Goal: Feedback & Contribution: Leave review/rating

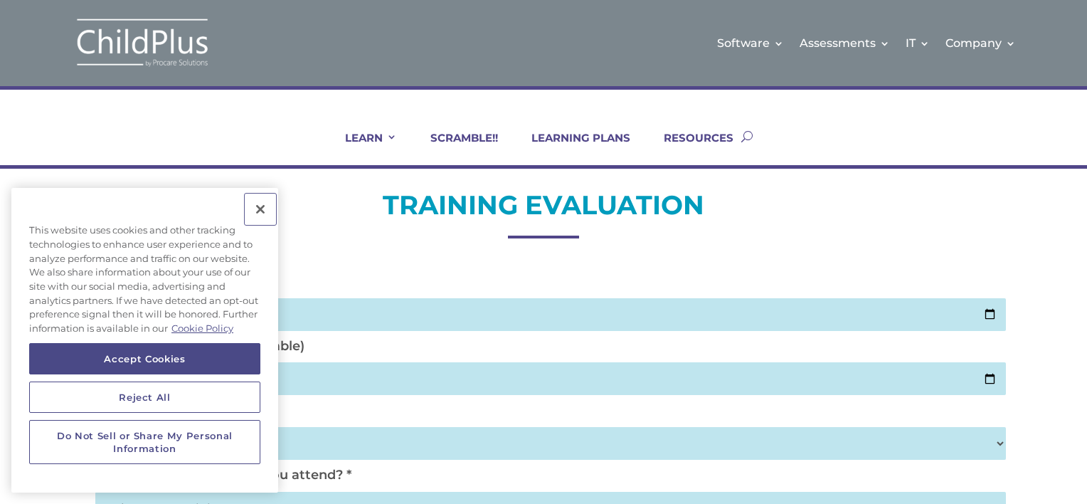
click at [262, 210] on button "Close" at bounding box center [260, 209] width 31 height 31
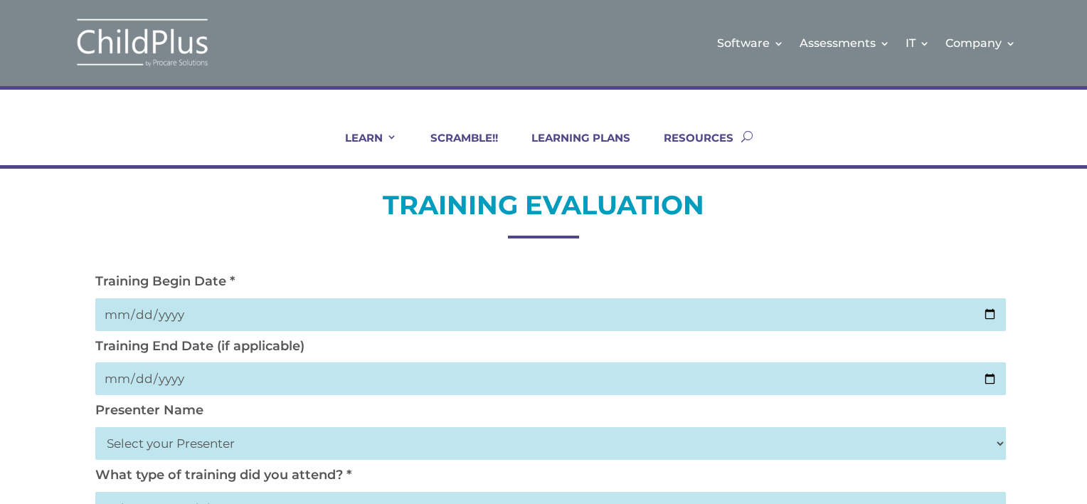
click at [276, 313] on input "date" at bounding box center [550, 314] width 911 height 33
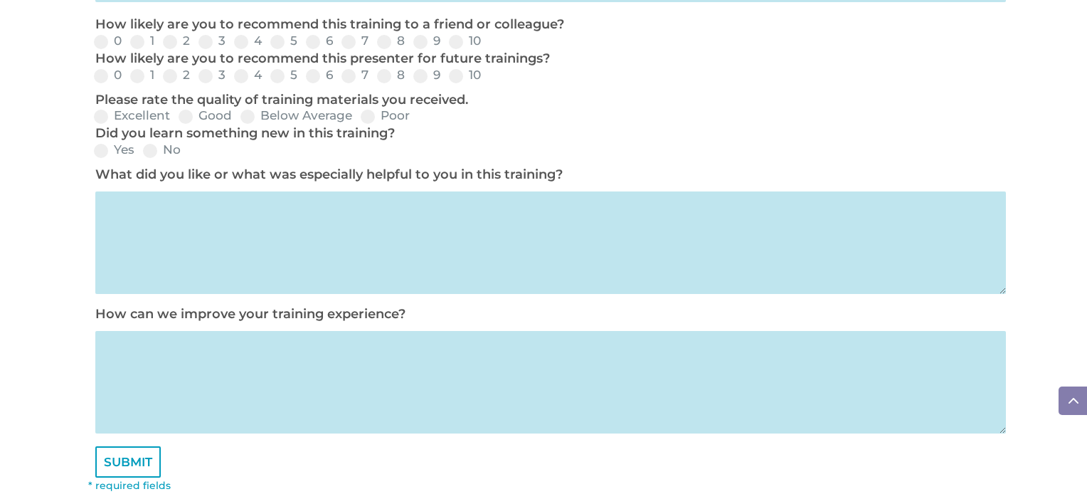
scroll to position [1002, 0]
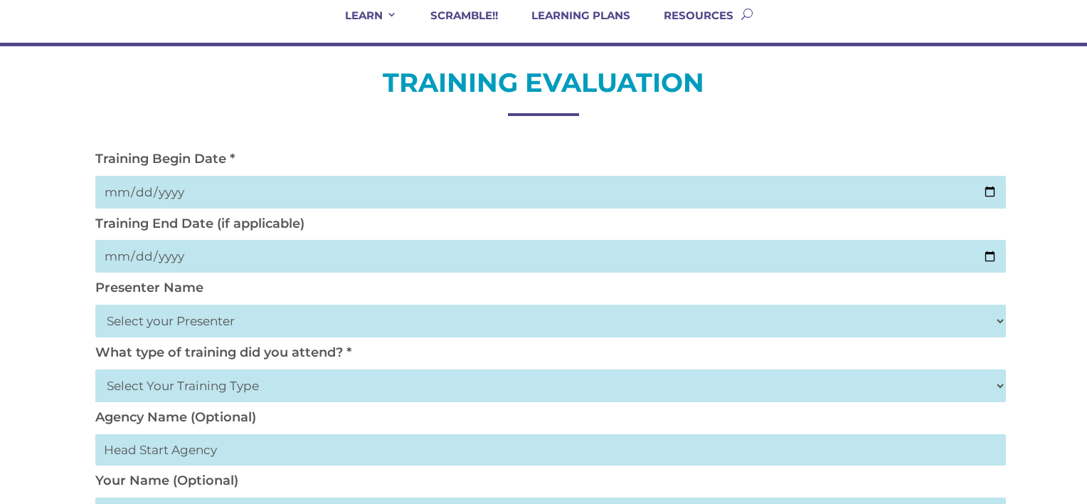
scroll to position [0, 0]
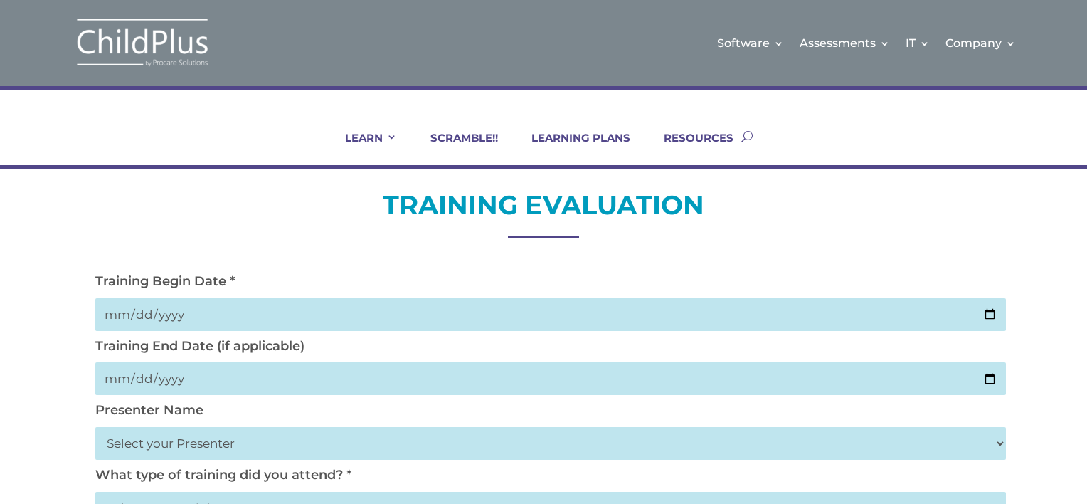
click at [998, 312] on input "date" at bounding box center [550, 314] width 911 height 33
click at [995, 312] on input "date" at bounding box center [550, 314] width 911 height 33
type input "[DATE]"
click at [996, 375] on input "date" at bounding box center [550, 378] width 911 height 33
type input "[DATE]"
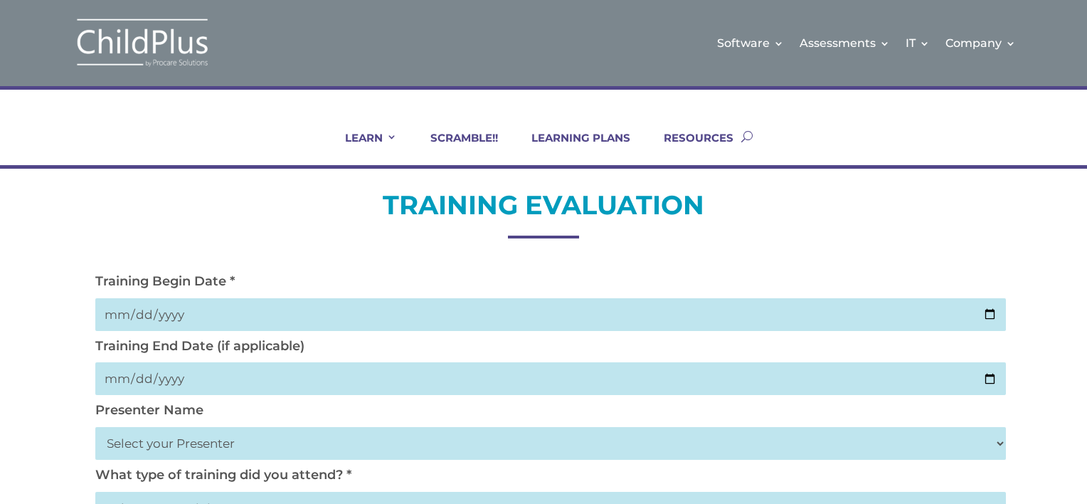
click at [196, 439] on select "Select your Presenter [PERSON_NAME] [PERSON_NAME] [PERSON_NAME] [PERSON_NAME] […" at bounding box center [550, 443] width 911 height 33
click at [439, 436] on select "Select your Presenter [PERSON_NAME] [PERSON_NAME] [PERSON_NAME] [PERSON_NAME] […" at bounding box center [550, 443] width 911 height 33
select select "[PERSON_NAME]"
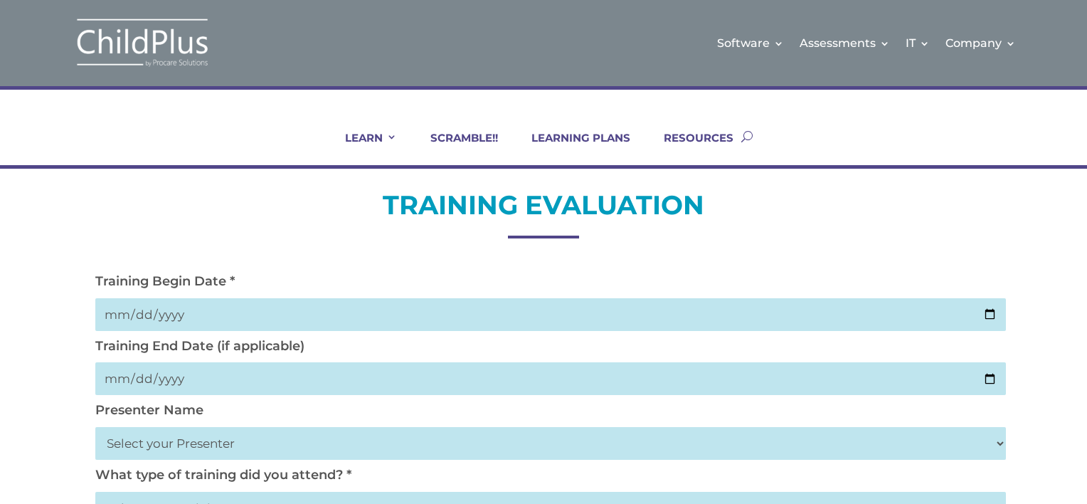
click at [95, 427] on select "Select your Presenter [PERSON_NAME] [PERSON_NAME] [PERSON_NAME] [PERSON_NAME] […" at bounding box center [550, 443] width 911 height 33
drag, startPoint x: 1072, startPoint y: 314, endPoint x: 1068, endPoint y: 239, distance: 74.8
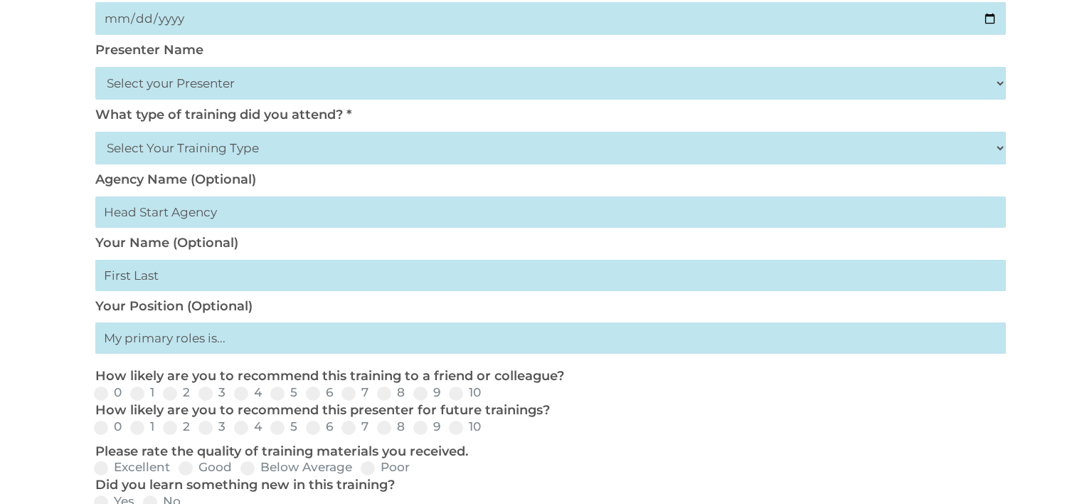
scroll to position [365, 0]
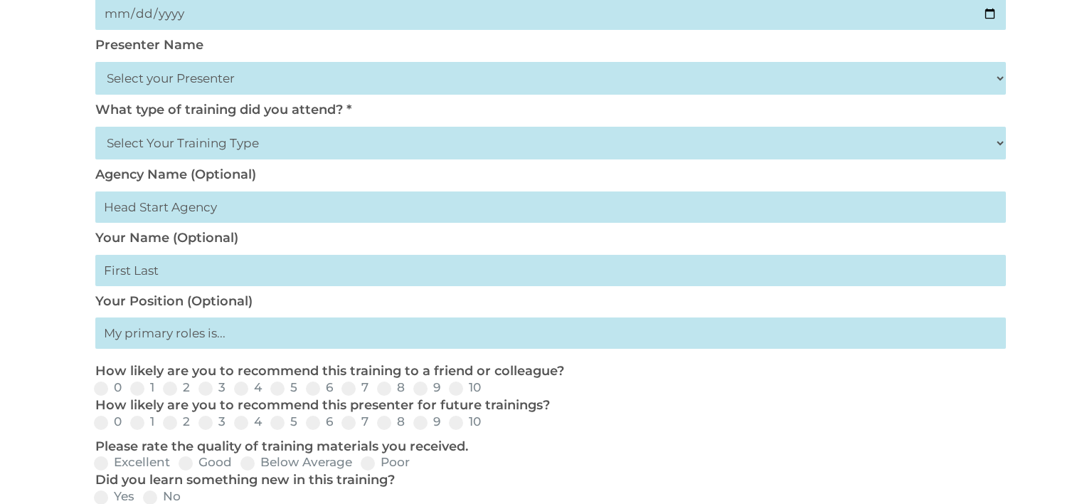
click at [268, 154] on select "Select Your Training Type On-site (at your agency) Virtual Visit Live Group Web…" at bounding box center [550, 143] width 911 height 33
select select "Virtual Visit"
click at [95, 127] on select "Select Your Training Type On-site (at your agency) Virtual Visit Live Group Web…" at bounding box center [550, 143] width 911 height 33
click at [277, 270] on input "text" at bounding box center [550, 270] width 911 height 31
click at [108, 271] on input "[PERSON_NAME]" at bounding box center [550, 270] width 911 height 31
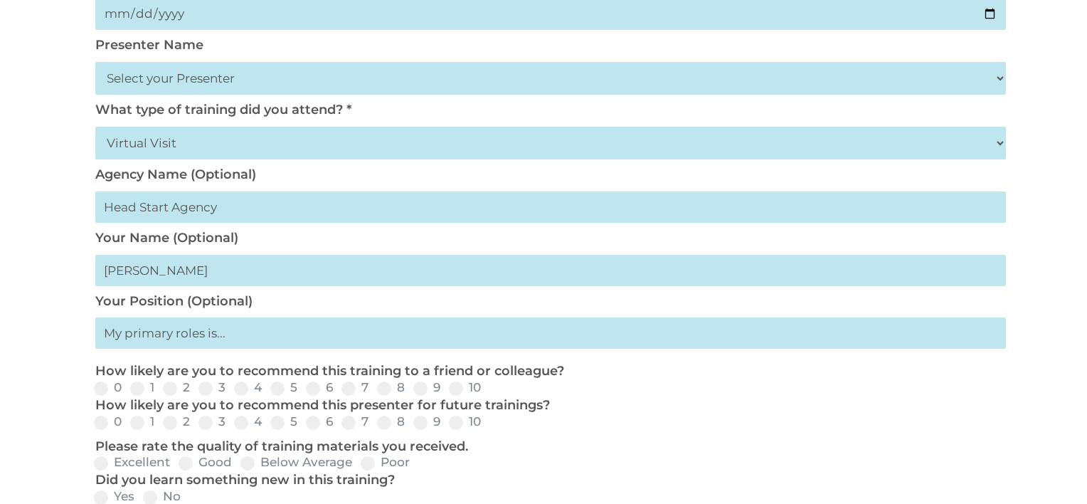
type input "[PERSON_NAME]"
click at [218, 338] on input "text" at bounding box center [550, 332] width 911 height 31
type input "Teacher Director"
click at [453, 391] on span at bounding box center [456, 388] width 14 height 14
click at [488, 391] on input "10" at bounding box center [492, 392] width 9 height 9
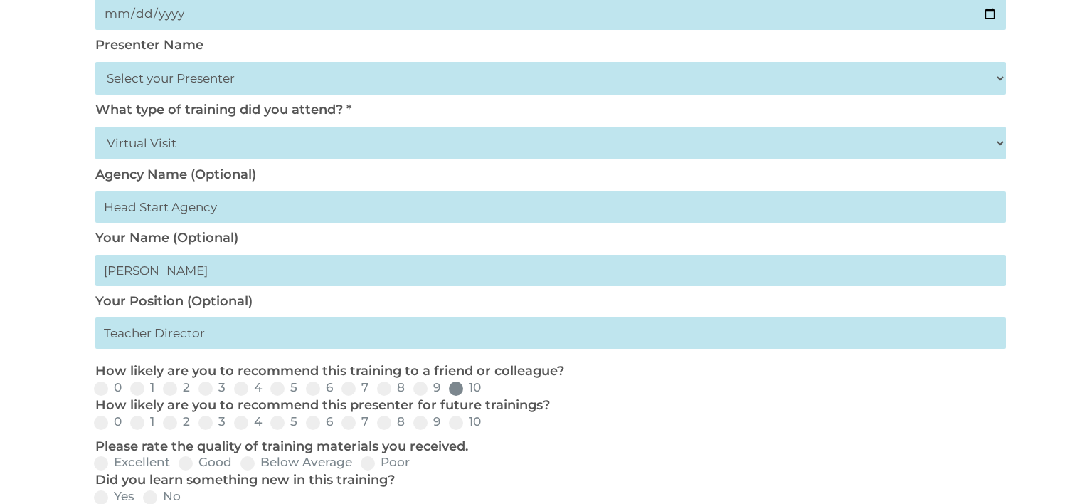
radio input "true"
click at [455, 428] on span at bounding box center [456, 423] width 14 height 14
click at [488, 428] on input "10" at bounding box center [492, 427] width 9 height 9
radio input "true"
click at [129, 423] on input "0" at bounding box center [133, 427] width 9 height 9
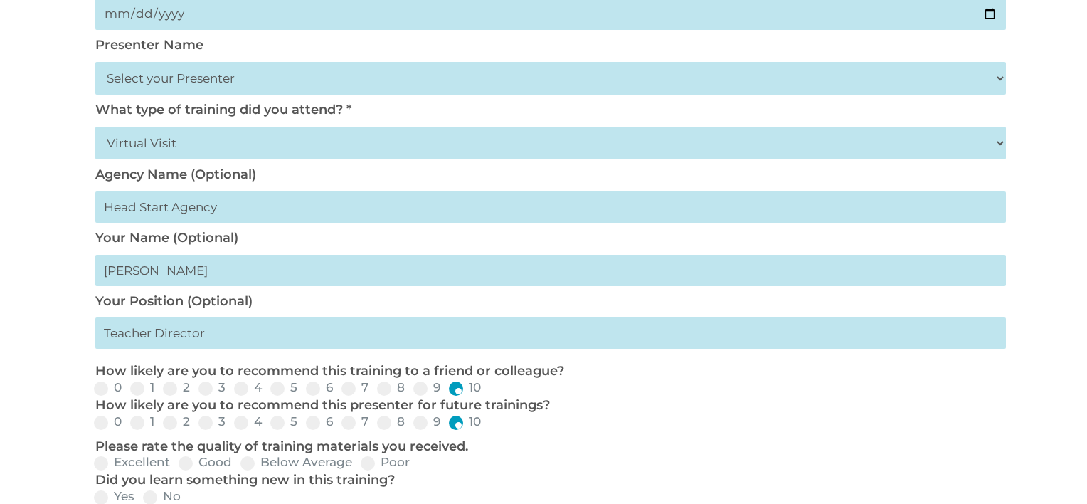
radio input "true"
click at [162, 423] on input "1" at bounding box center [166, 427] width 9 height 9
radio input "true"
click at [197, 423] on input "2" at bounding box center [201, 427] width 9 height 9
radio input "true"
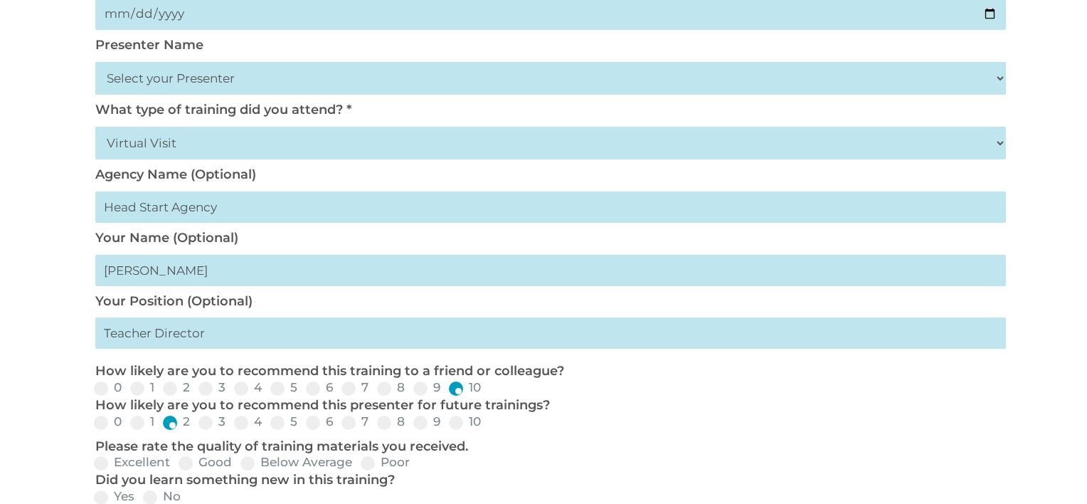
click at [233, 423] on input "3" at bounding box center [237, 427] width 9 height 9
radio input "true"
click at [269, 423] on input "4" at bounding box center [273, 427] width 9 height 9
radio input "true"
click at [305, 423] on input "5" at bounding box center [309, 427] width 9 height 9
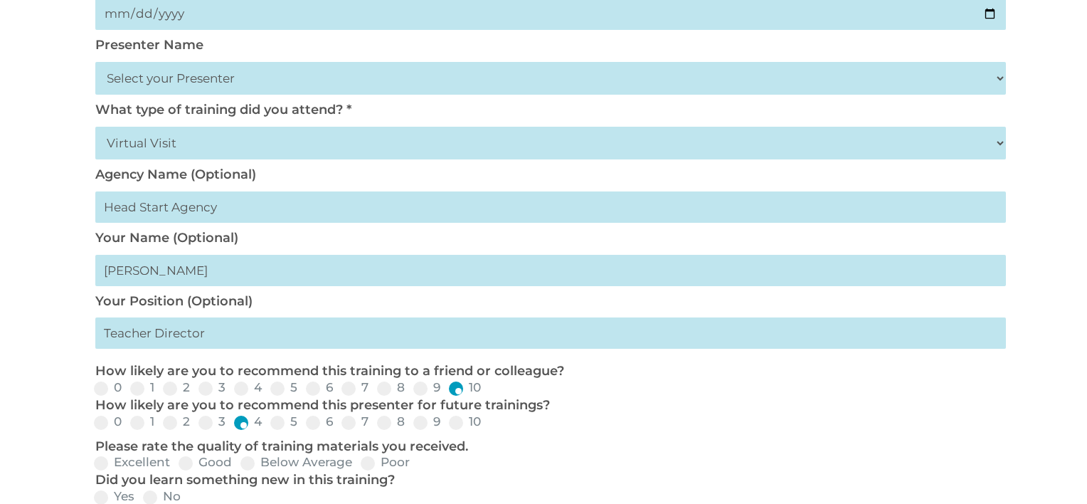
radio input "true"
click at [340, 423] on input "6" at bounding box center [344, 427] width 9 height 9
radio input "true"
click at [376, 423] on input "7" at bounding box center [380, 427] width 9 height 9
radio input "true"
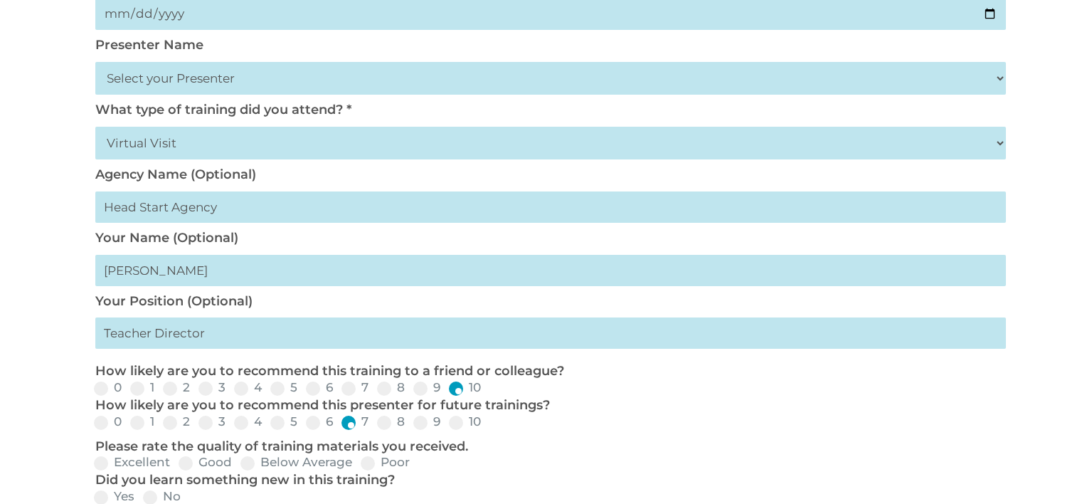
click at [412, 423] on input "8" at bounding box center [416, 427] width 9 height 9
radio input "true"
click at [448, 423] on input "9" at bounding box center [452, 427] width 9 height 9
radio input "true"
click at [488, 423] on input "10" at bounding box center [492, 427] width 9 height 9
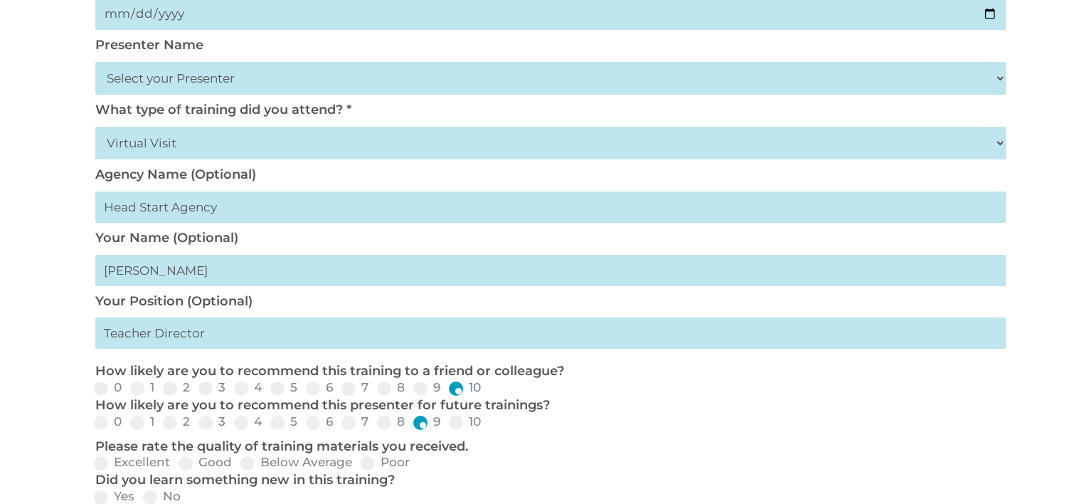
radio input "true"
click at [129, 423] on input "0" at bounding box center [133, 427] width 9 height 9
radio input "true"
click at [162, 423] on input "1" at bounding box center [166, 427] width 9 height 9
radio input "true"
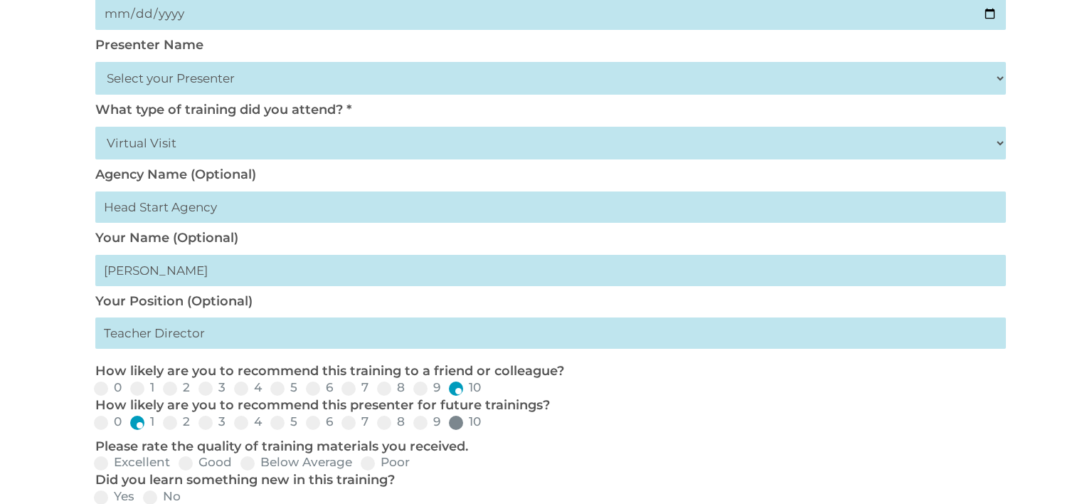
click at [459, 423] on span at bounding box center [456, 423] width 14 height 14
click at [488, 423] on input "10" at bounding box center [492, 427] width 9 height 9
radio input "true"
click at [629, 435] on form "Training Begin Date * [DATE] Training End Date (if applicable) [DATE] Presenter…" at bounding box center [543, 366] width 911 height 916
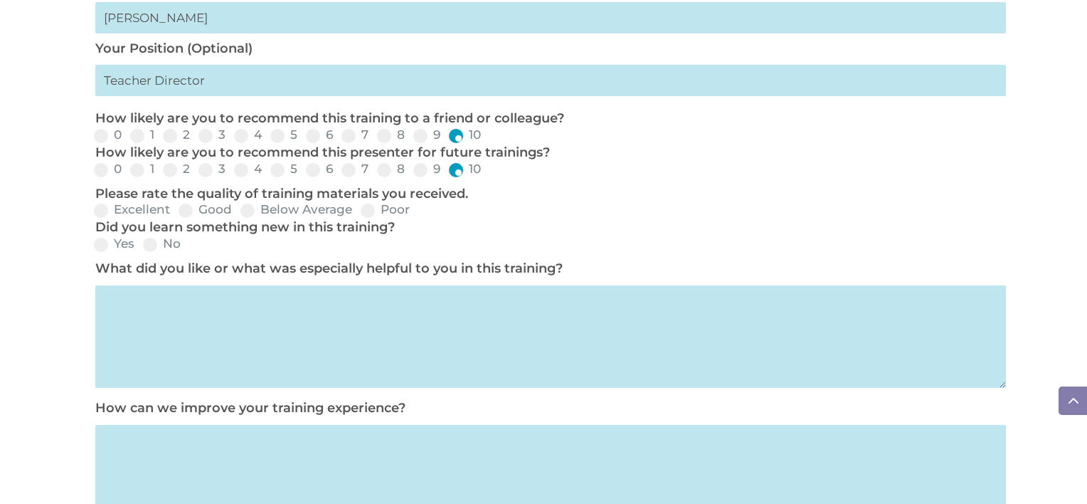
scroll to position [620, 0]
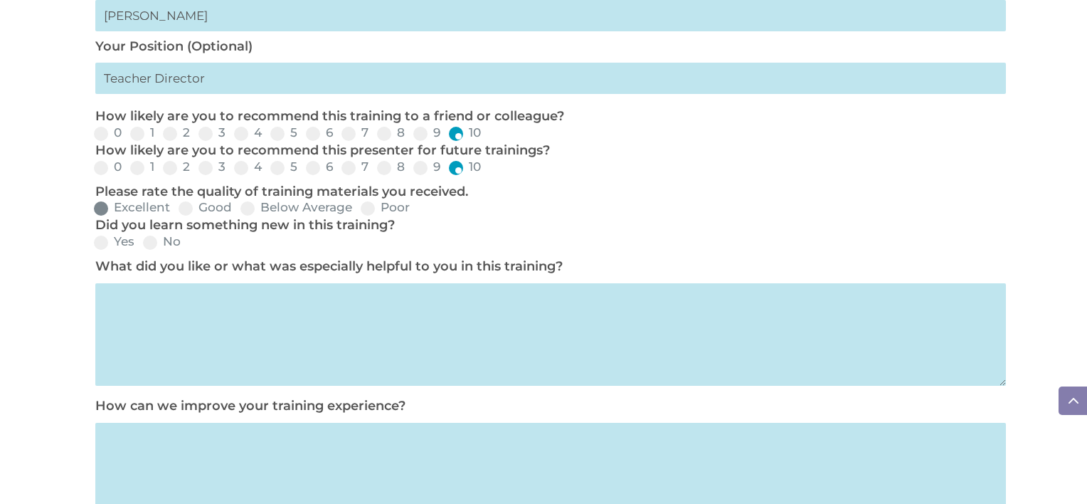
click at [102, 210] on span at bounding box center [101, 208] width 14 height 14
click at [177, 210] on input "Excellent" at bounding box center [181, 212] width 9 height 9
radio input "true"
click at [105, 242] on span at bounding box center [101, 243] width 14 height 14
click at [142, 243] on input "Yes" at bounding box center [146, 247] width 9 height 9
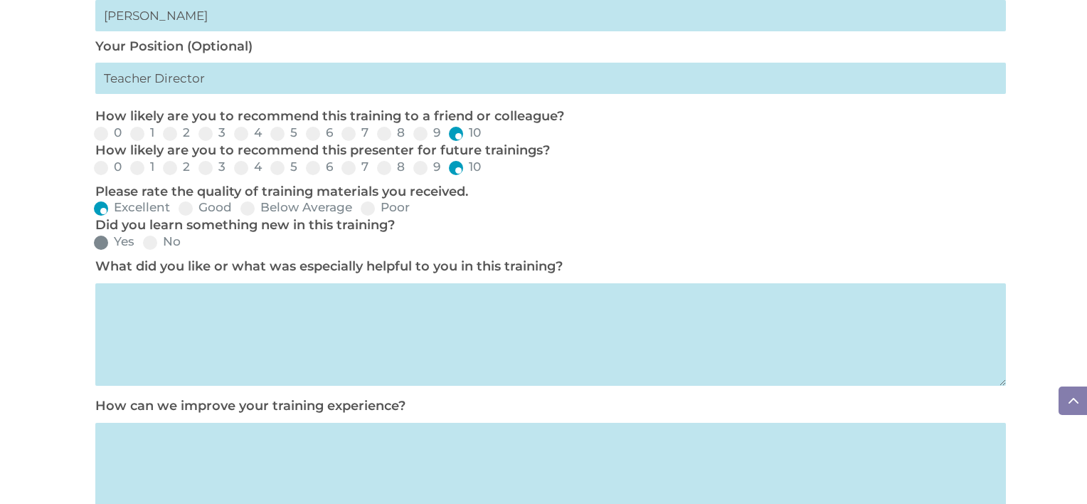
radio input "true"
click at [333, 300] on textarea at bounding box center [550, 334] width 911 height 102
type textarea "T"
click at [241, 300] on textarea "I thought the training was explained very well." at bounding box center [550, 334] width 911 height 102
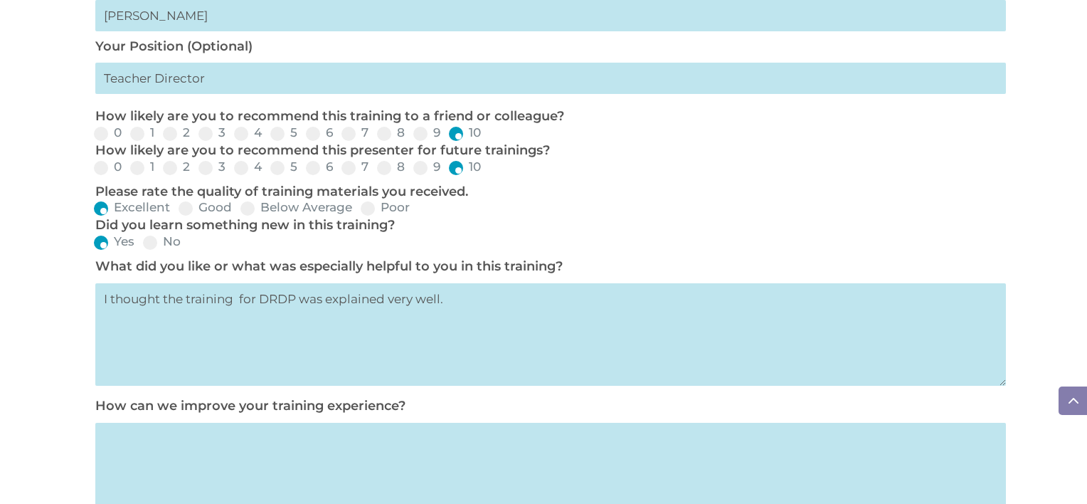
click at [447, 297] on textarea "I thought the training for DRDP was explained very well." at bounding box center [550, 334] width 911 height 102
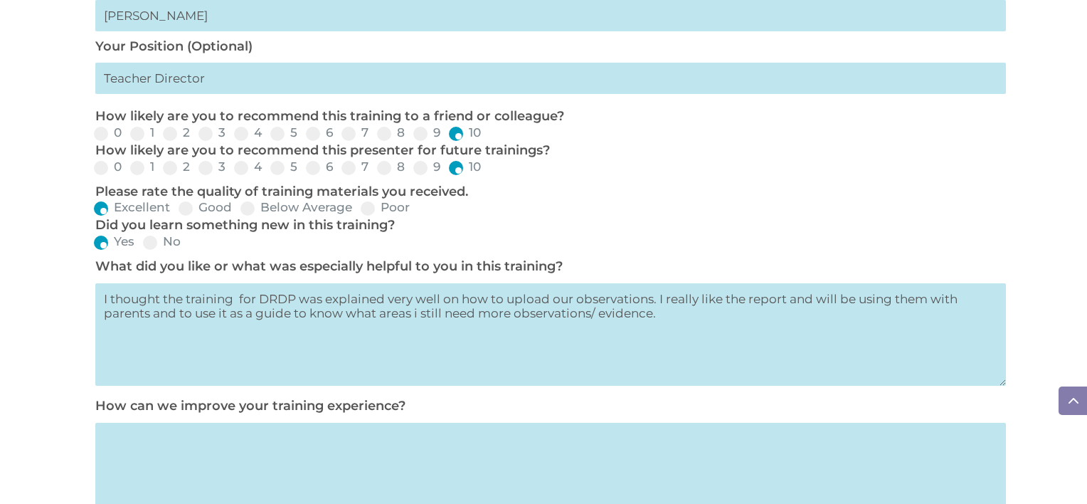
type textarea "I thought the training for DRDP was explained very well on how to upload our ob…"
click at [248, 444] on textarea at bounding box center [550, 474] width 911 height 102
type textarea "I think she did very well at explaining everything."
click at [1020, 429] on div "TRAINING EVALUATION Training Begin Date * [DATE] Training End Date (if applicab…" at bounding box center [543, 90] width 1087 height 1083
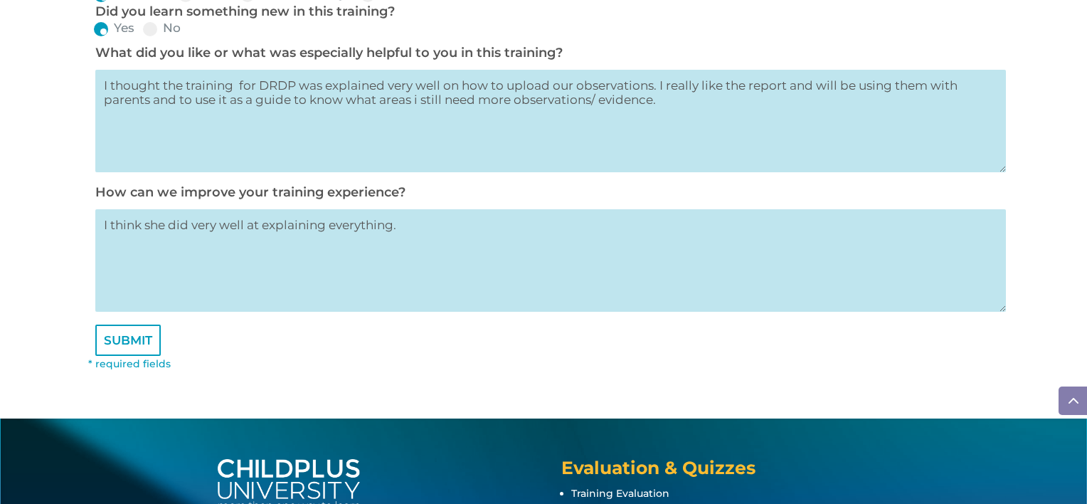
scroll to position [838, 0]
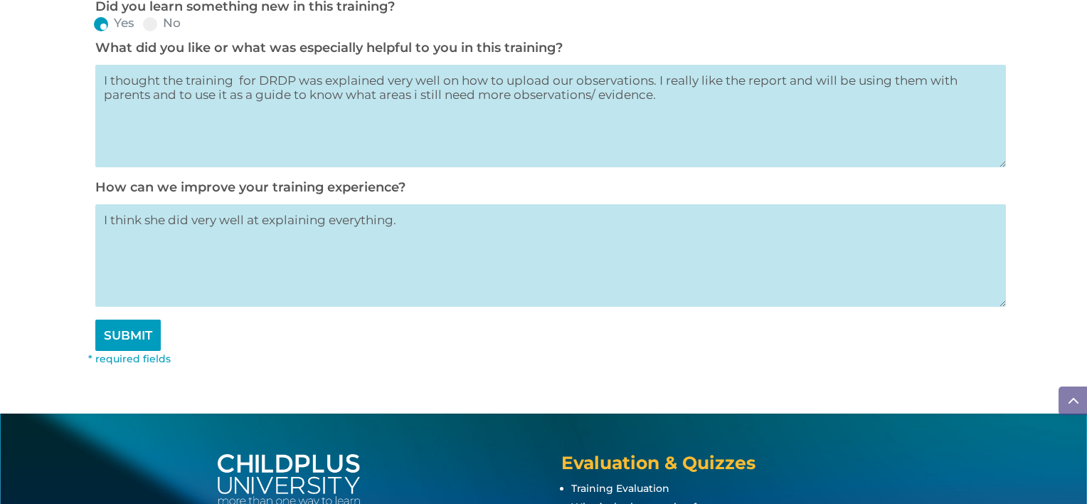
click at [142, 349] on input "SUBMIT" at bounding box center [127, 334] width 65 height 31
